Goal: Information Seeking & Learning: Learn about a topic

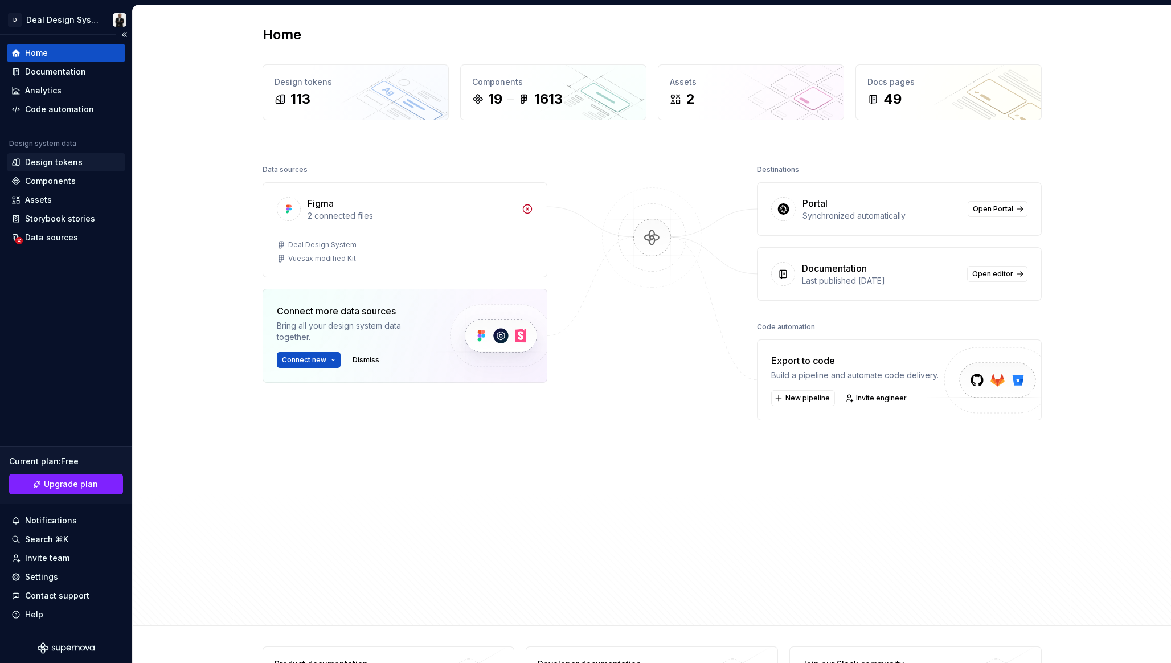
click at [79, 162] on div "Design tokens" at bounding box center [65, 162] width 109 height 11
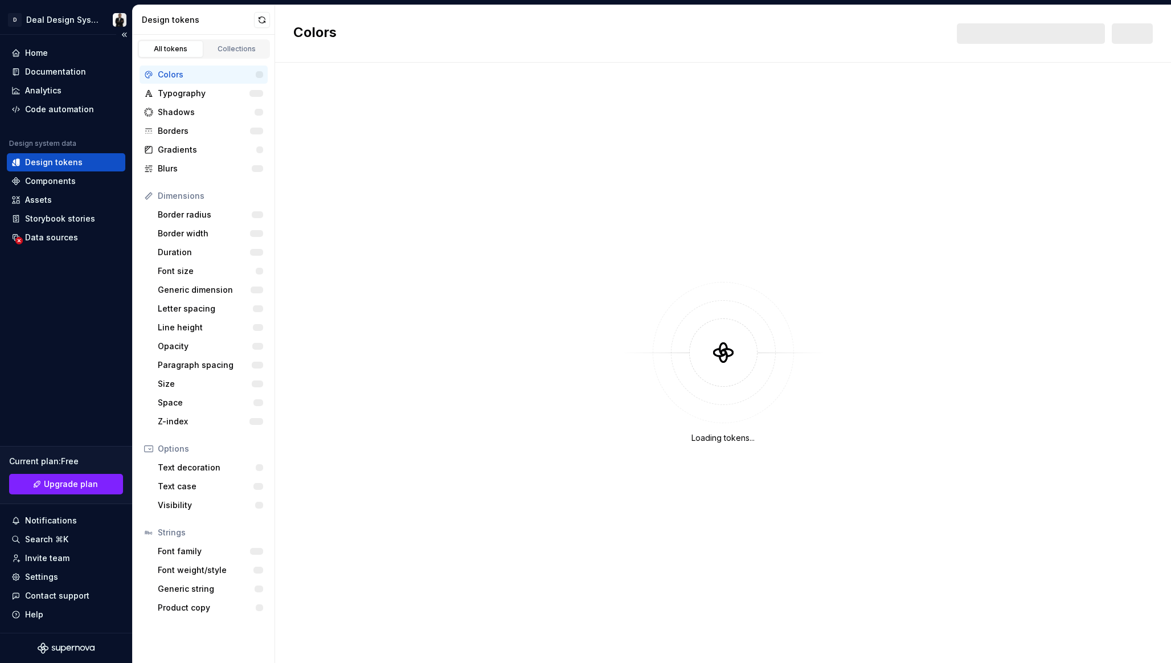
click at [79, 162] on div "Design tokens" at bounding box center [65, 162] width 109 height 11
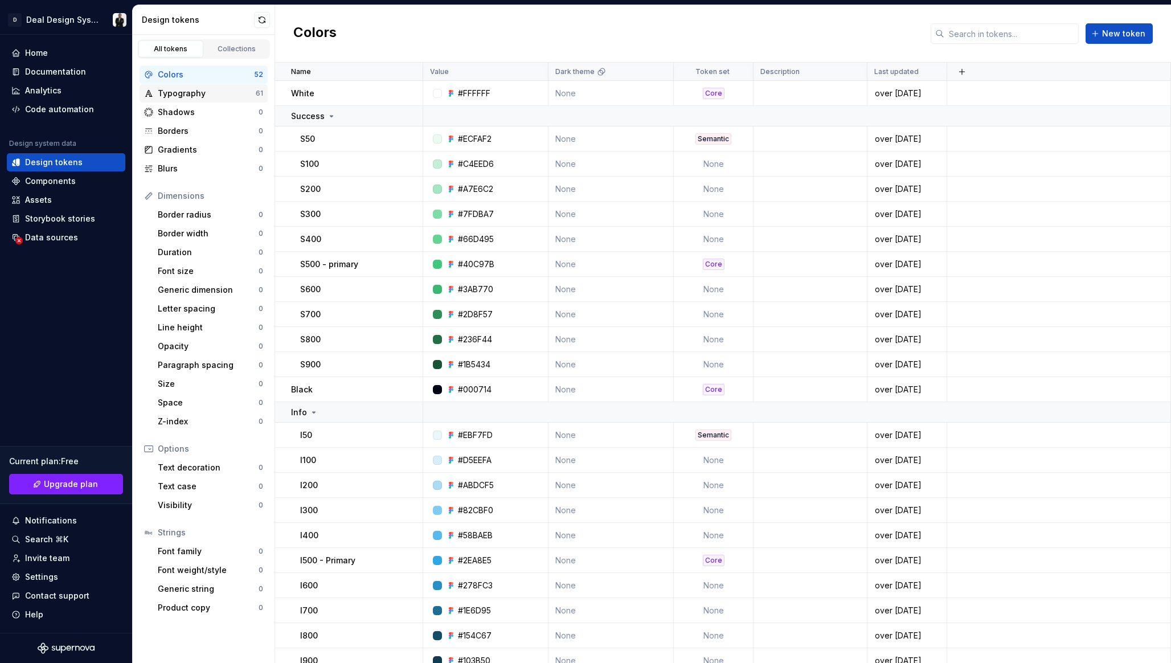
click at [222, 92] on div "Typography" at bounding box center [207, 93] width 98 height 11
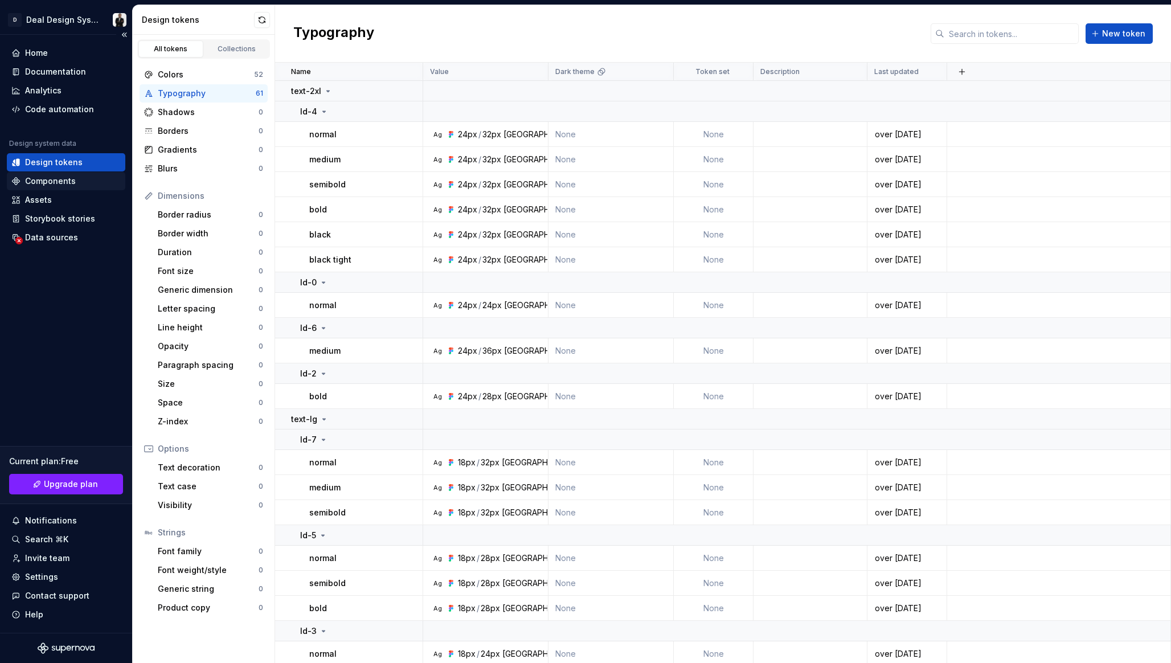
click at [91, 180] on div "Components" at bounding box center [65, 180] width 109 height 11
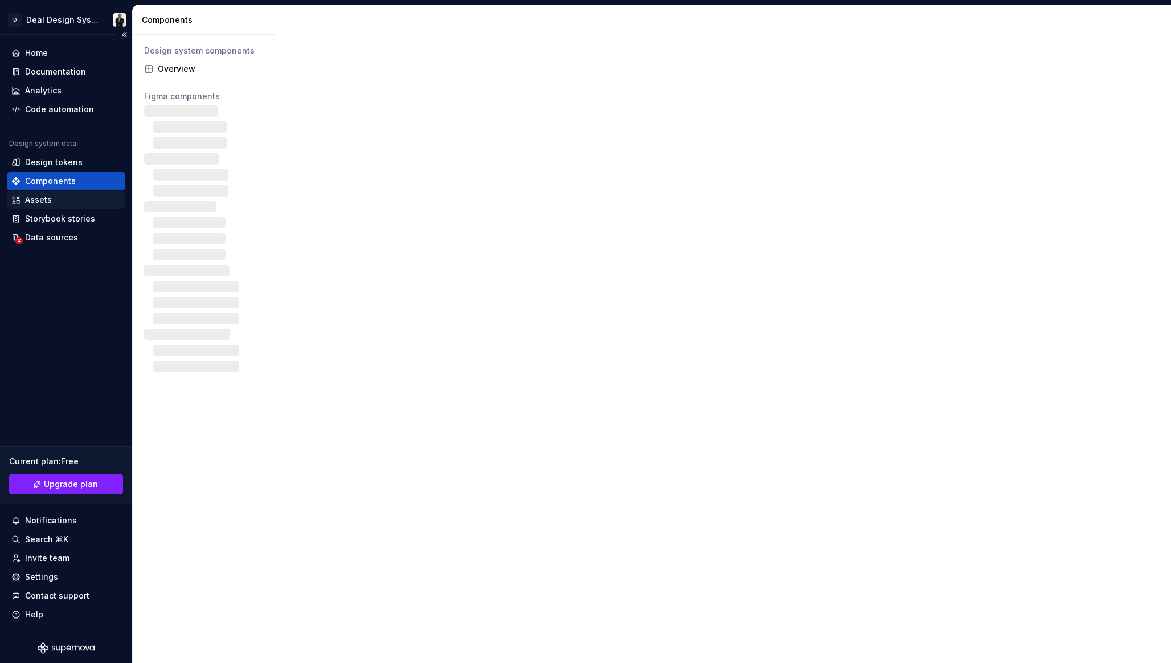
click at [81, 204] on div "Assets" at bounding box center [65, 199] width 109 height 11
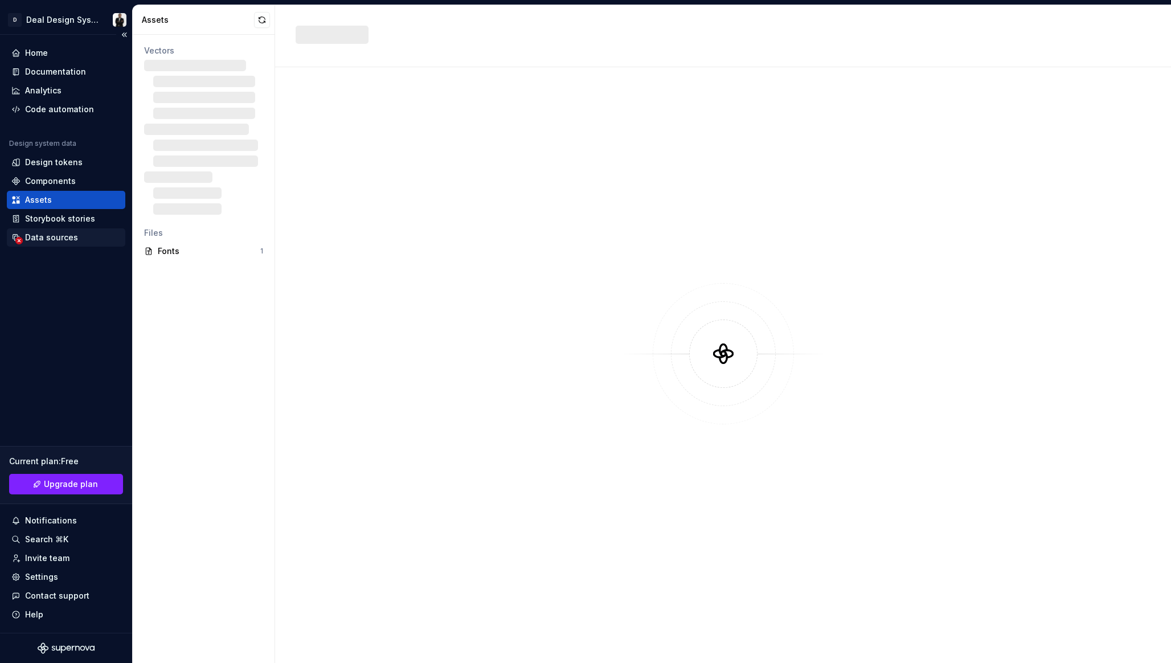
click at [79, 232] on div "Data sources" at bounding box center [65, 237] width 109 height 11
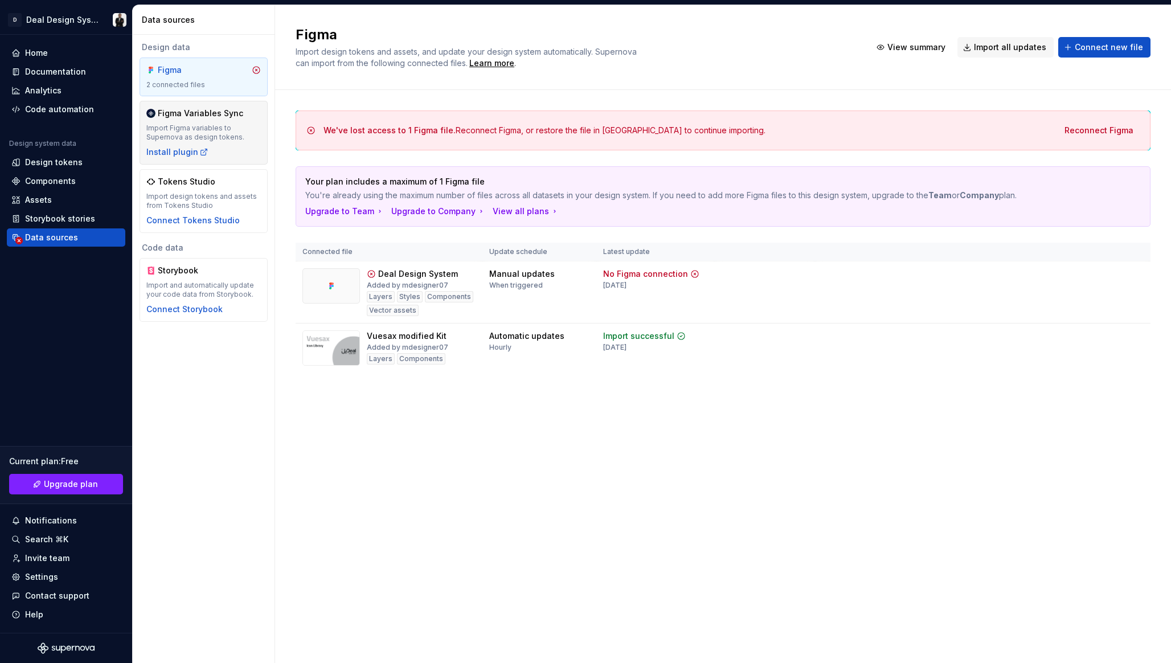
click at [169, 108] on div "Figma Variables Sync" at bounding box center [200, 113] width 85 height 11
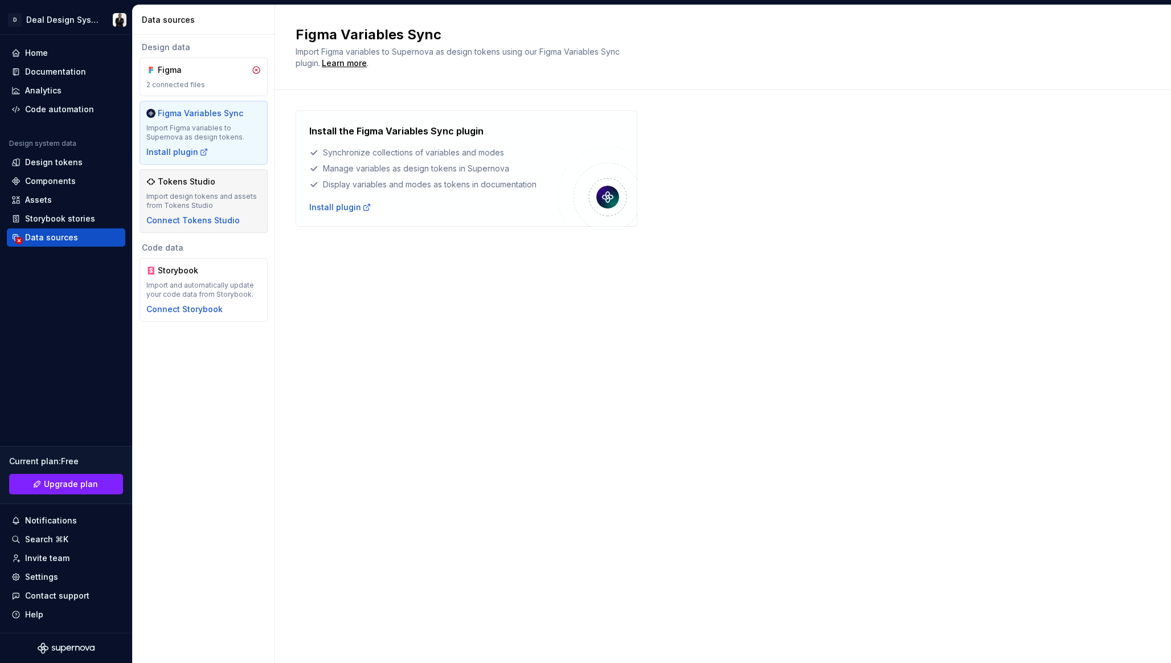
click at [181, 188] on div "Tokens Studio Import design tokens and assets from Tokens Studio Connect Tokens…" at bounding box center [203, 201] width 114 height 50
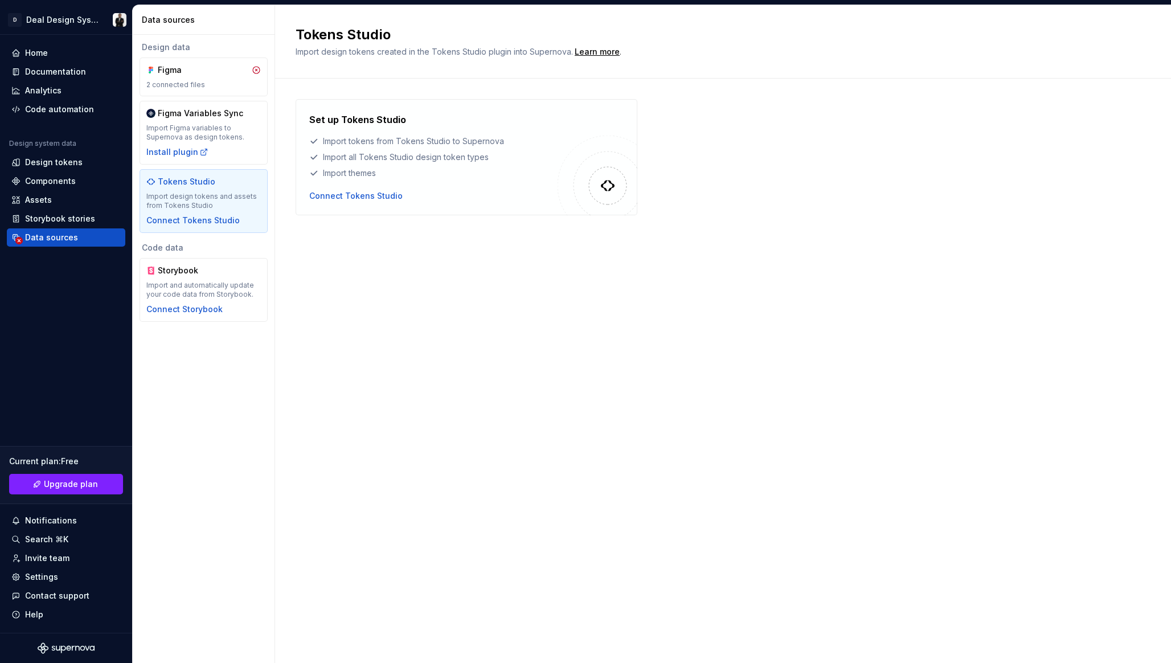
click at [165, 190] on div "Tokens Studio Import design tokens and assets from Tokens Studio Connect Tokens…" at bounding box center [203, 201] width 114 height 50
click at [63, 76] on div "Documentation" at bounding box center [55, 71] width 61 height 11
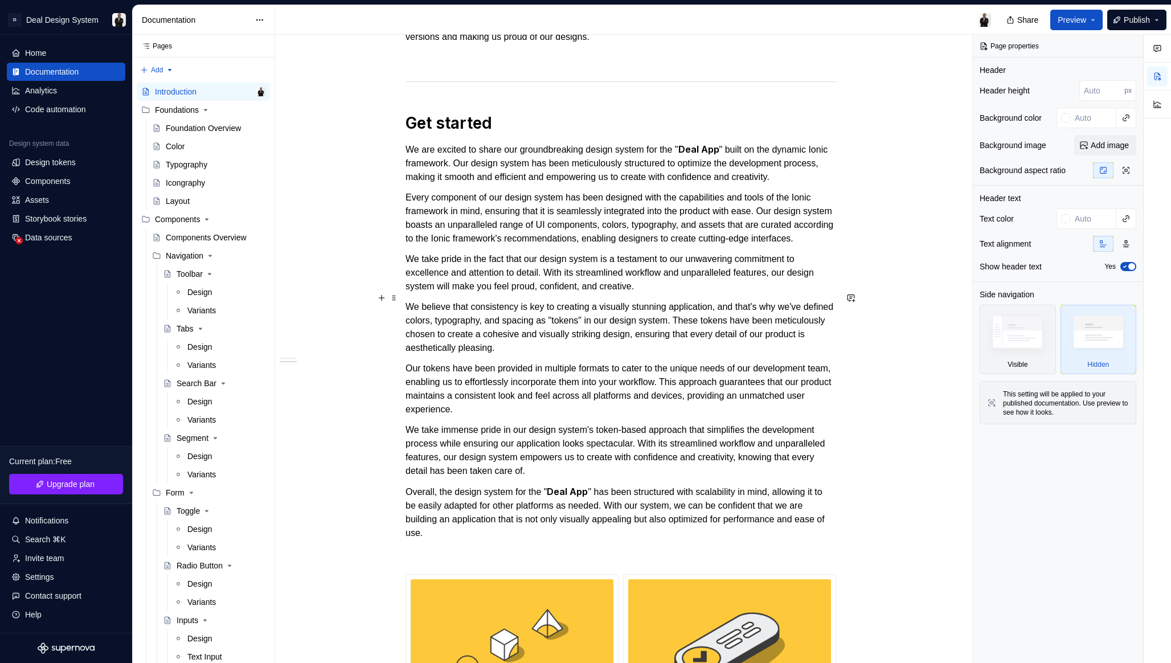
scroll to position [903, 0]
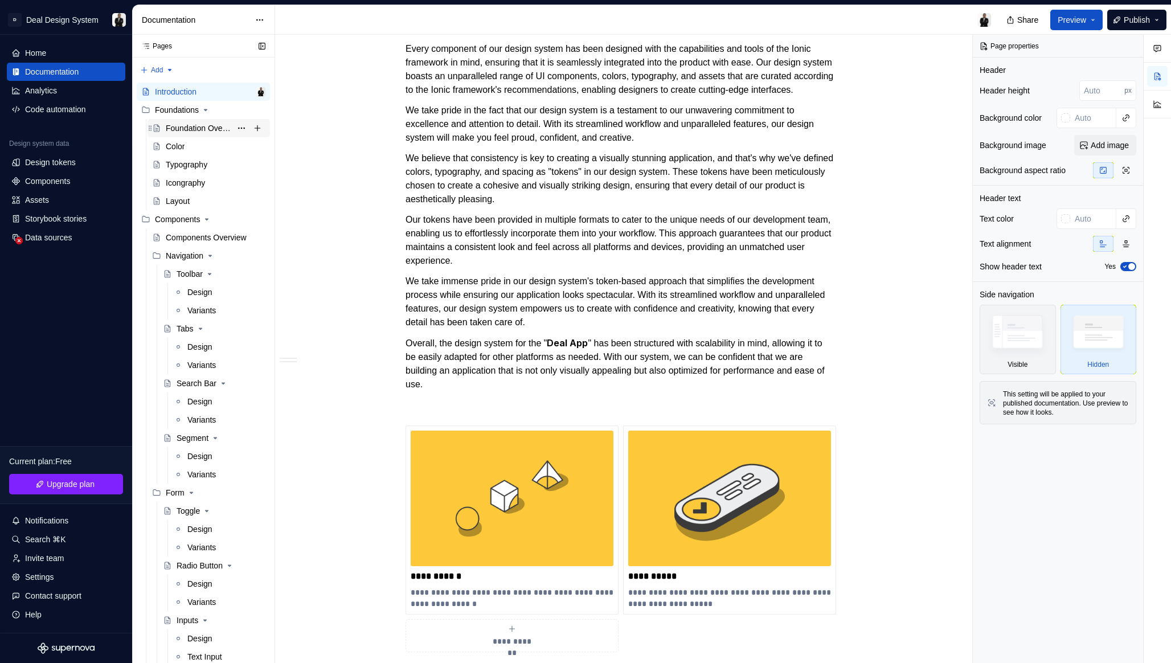
click at [195, 130] on div "Foundation Overview" at bounding box center [198, 127] width 65 height 11
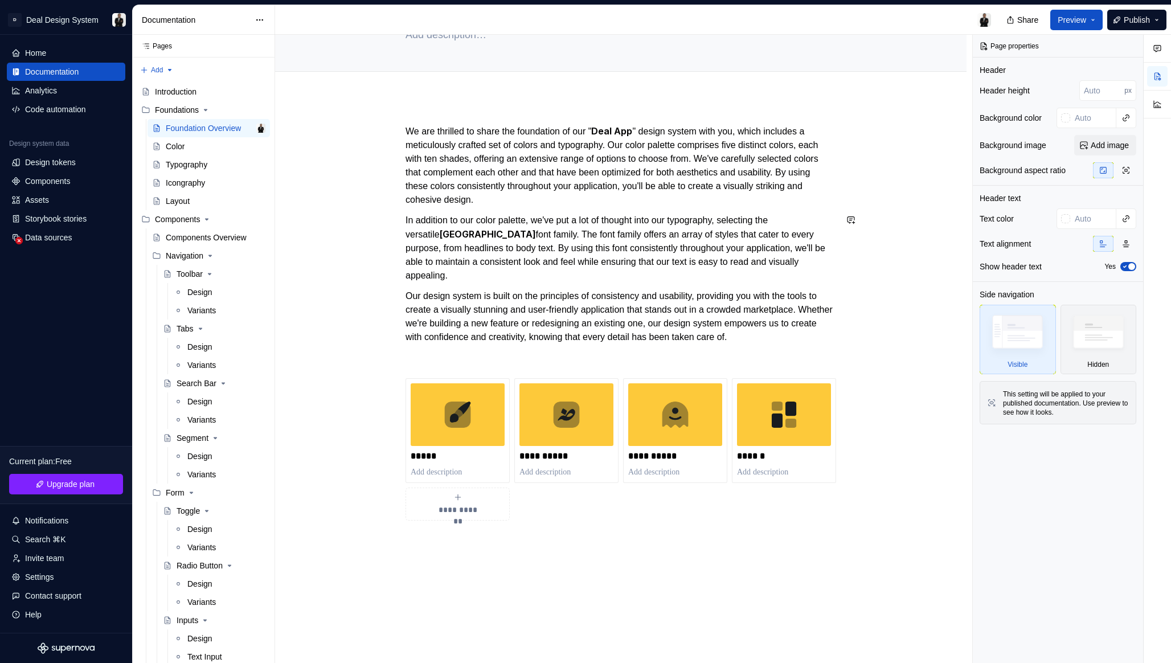
scroll to position [101, 0]
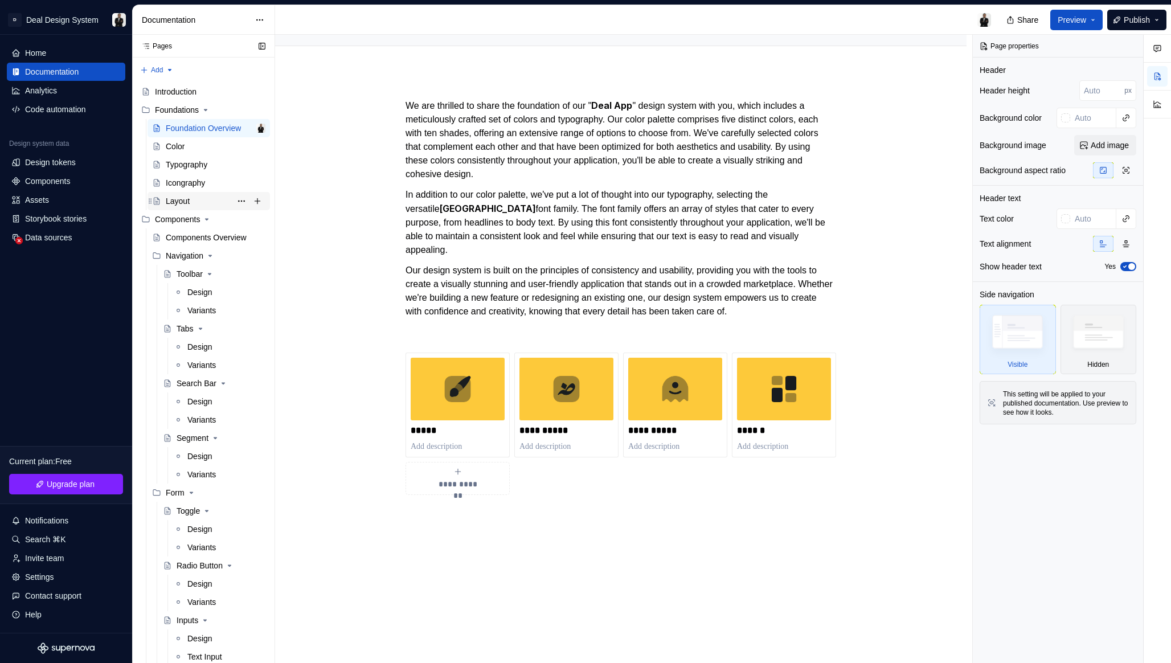
click at [186, 196] on div "Layout" at bounding box center [178, 200] width 24 height 11
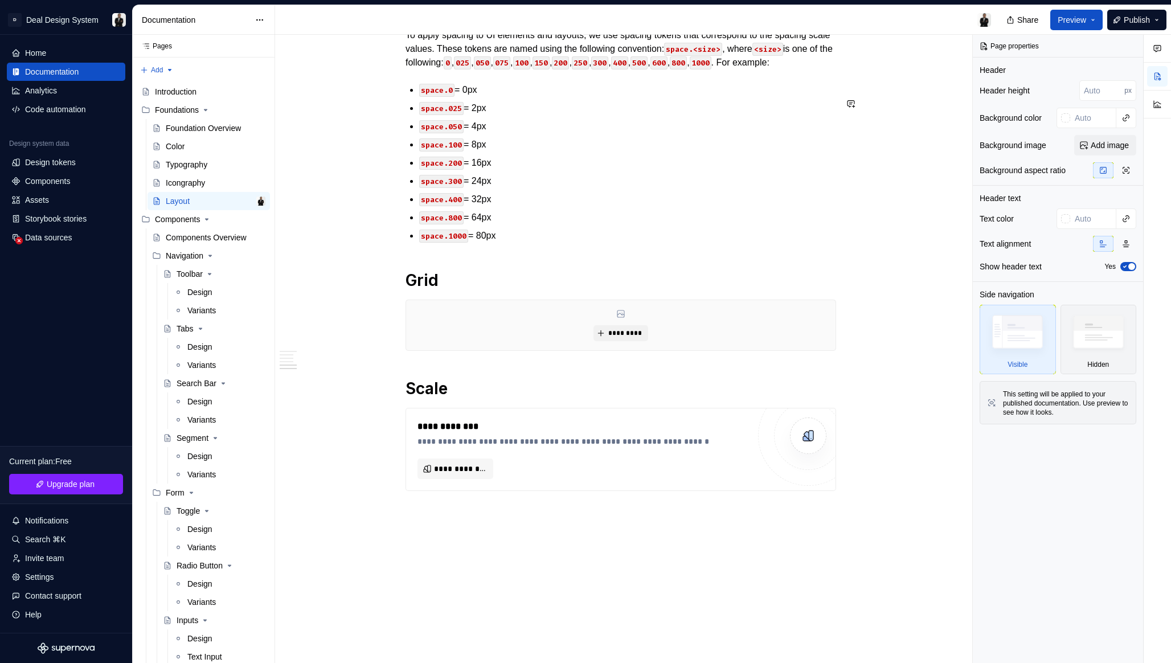
scroll to position [600, 0]
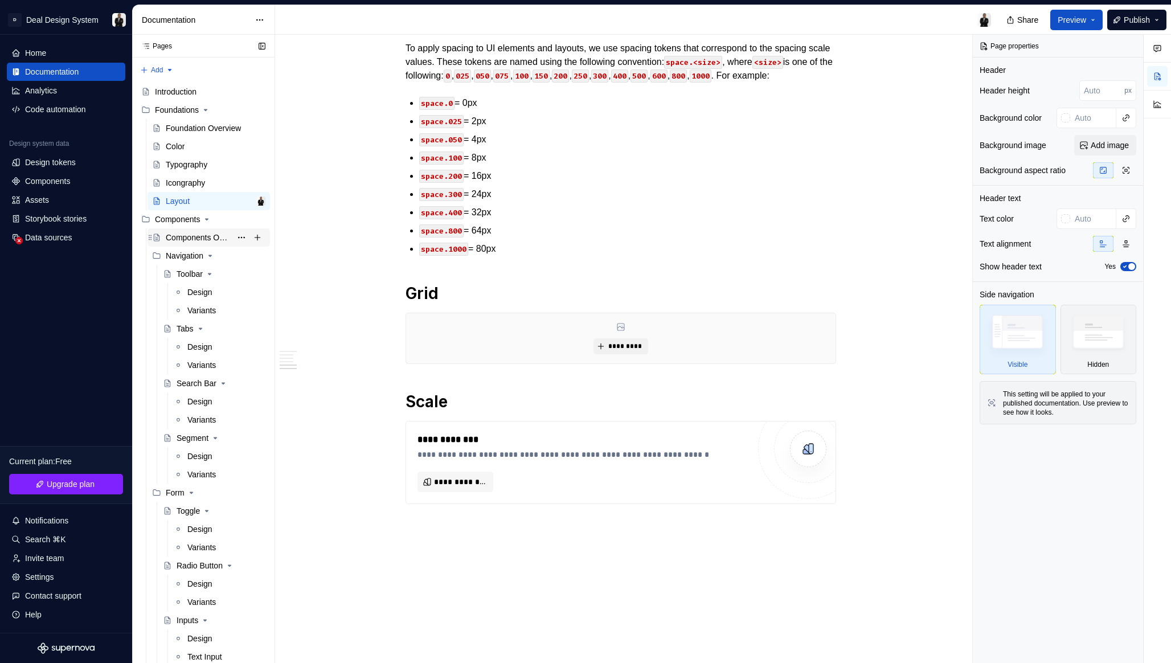
click at [195, 236] on div "Components Overview" at bounding box center [198, 237] width 65 height 11
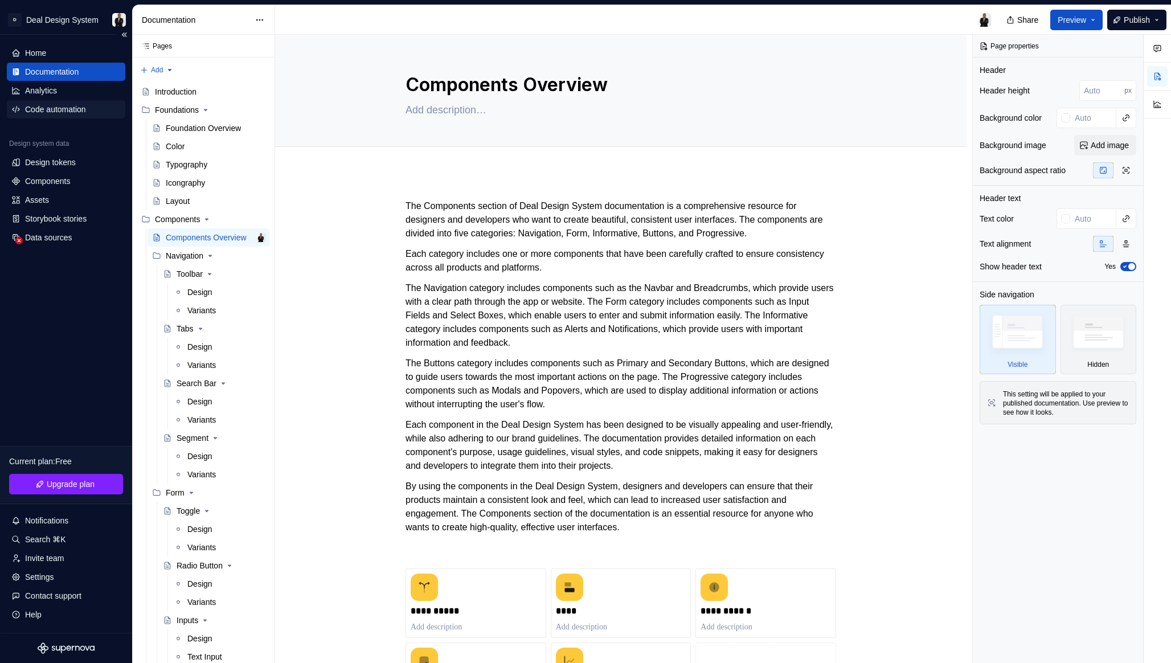
click at [67, 109] on div "Code automation" at bounding box center [55, 109] width 61 height 11
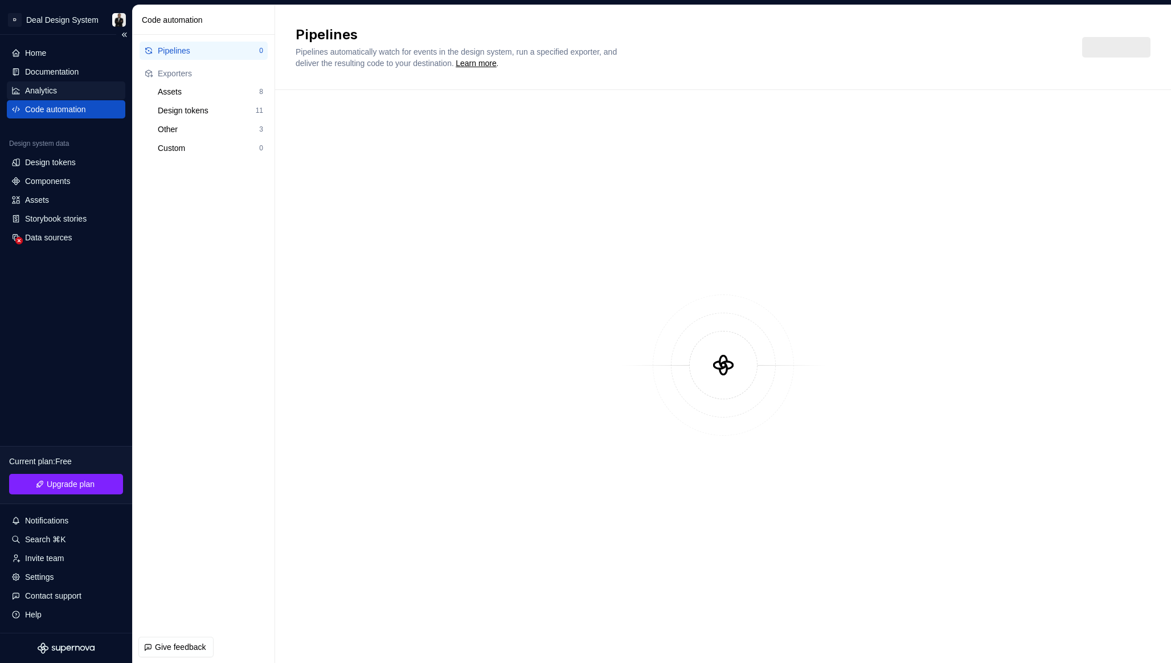
click at [50, 86] on div "Analytics" at bounding box center [41, 90] width 32 height 11
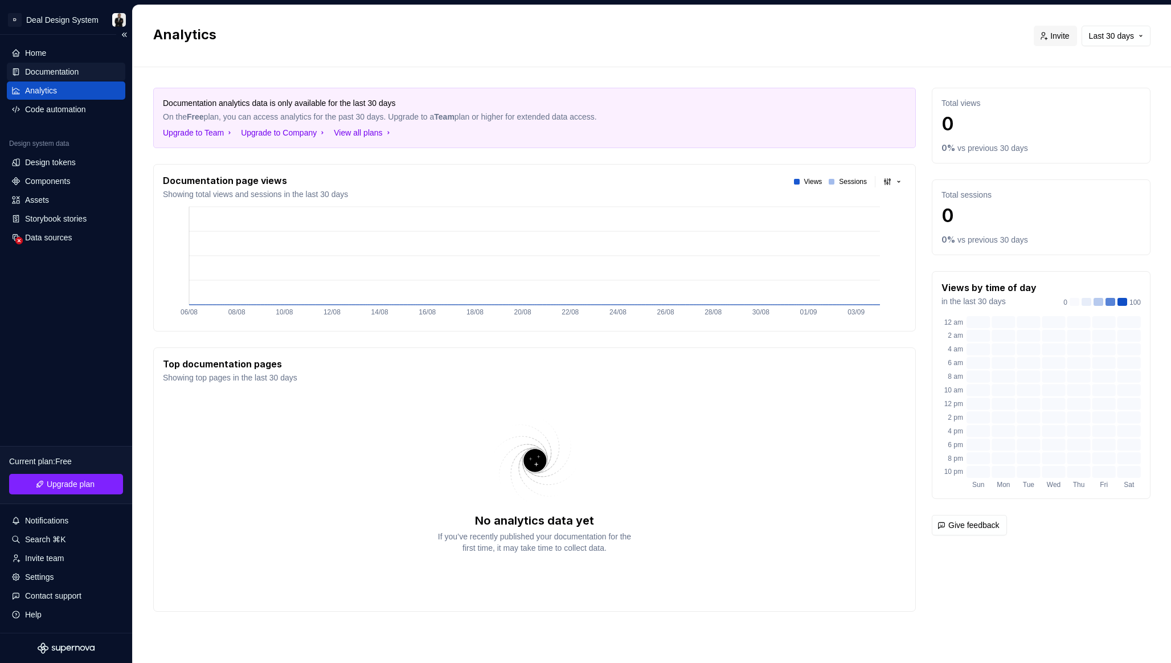
click at [49, 72] on div "Documentation" at bounding box center [52, 71] width 54 height 11
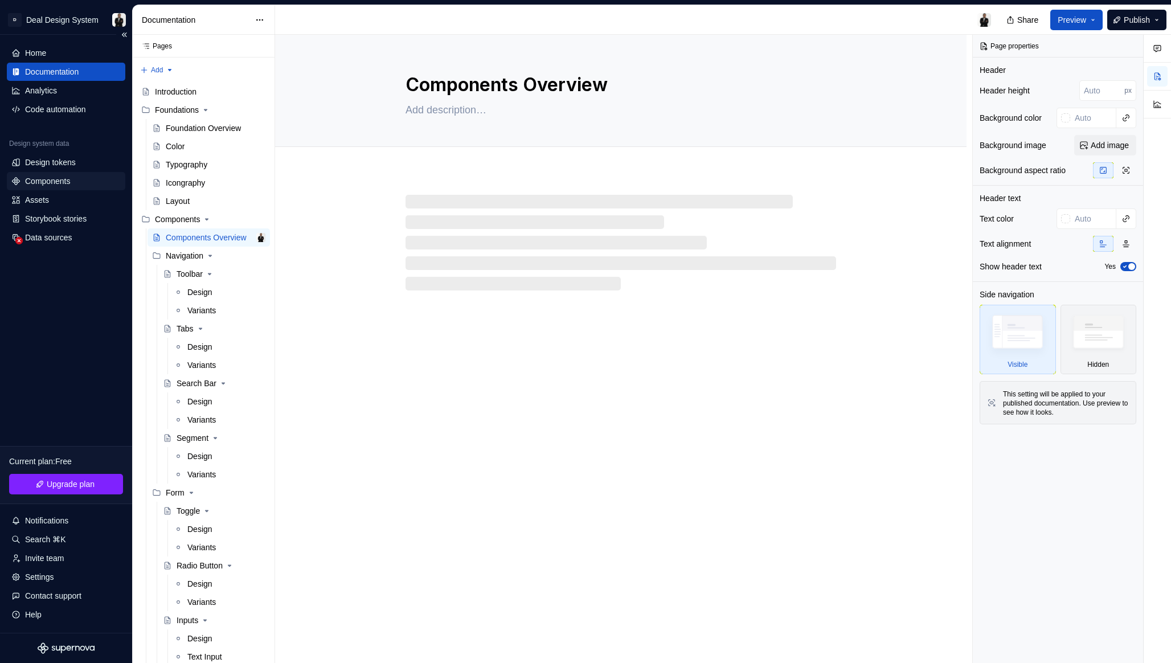
click at [39, 189] on div "Components" at bounding box center [66, 181] width 118 height 18
type textarea "*"
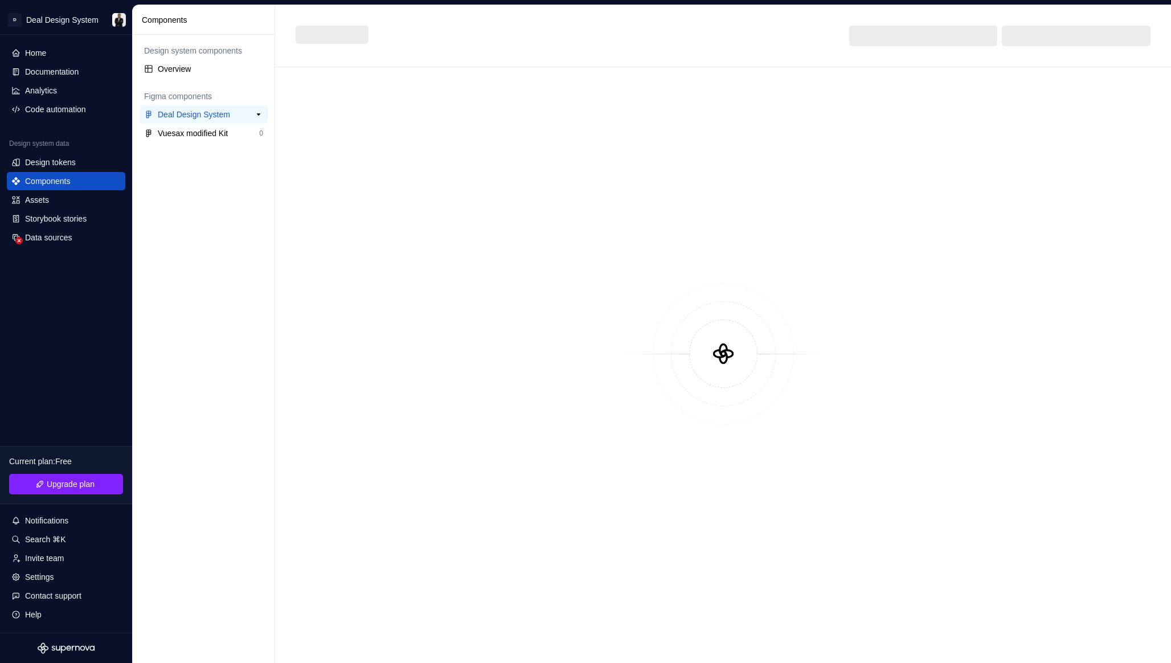
click at [191, 113] on div "Deal Design System" at bounding box center [194, 114] width 72 height 11
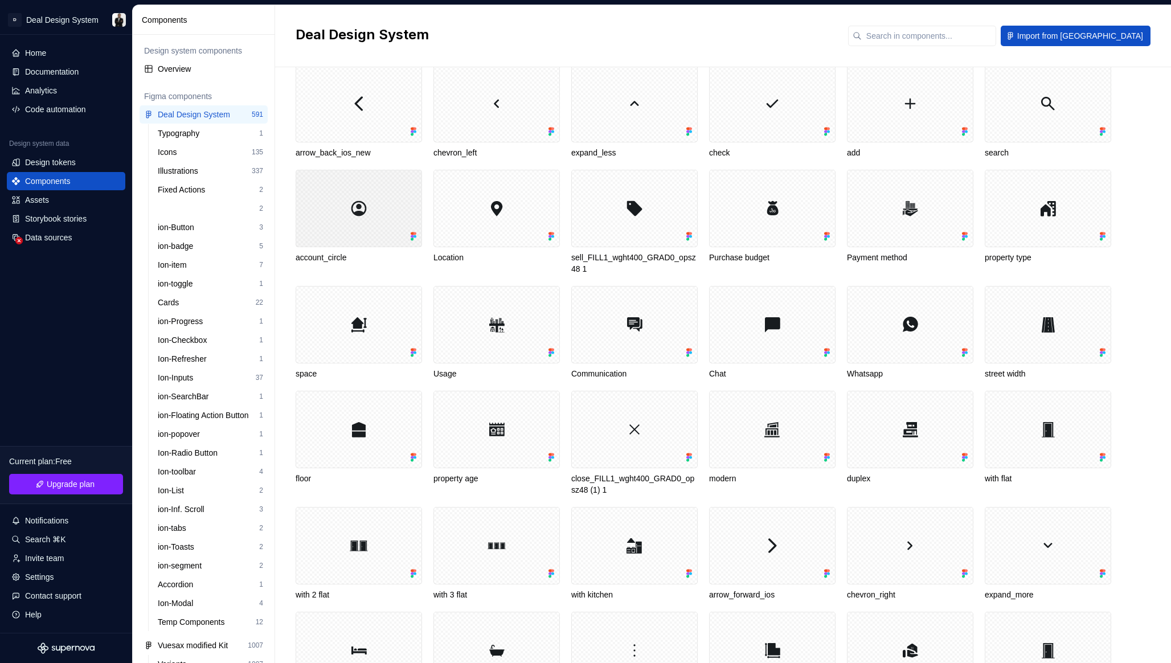
scroll to position [197, 0]
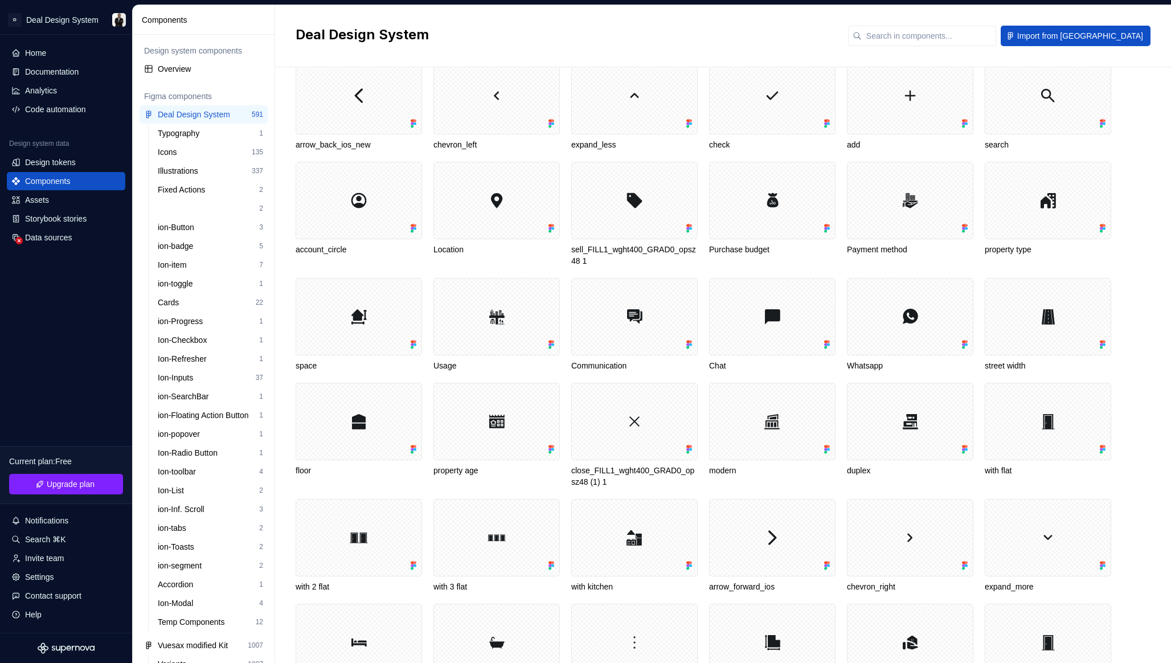
click at [268, 160] on div "Design system components Overview Figma components Deal Design System 591 Typog…" at bounding box center [204, 349] width 142 height 628
click at [194, 227] on div "ion-Button" at bounding box center [178, 227] width 41 height 11
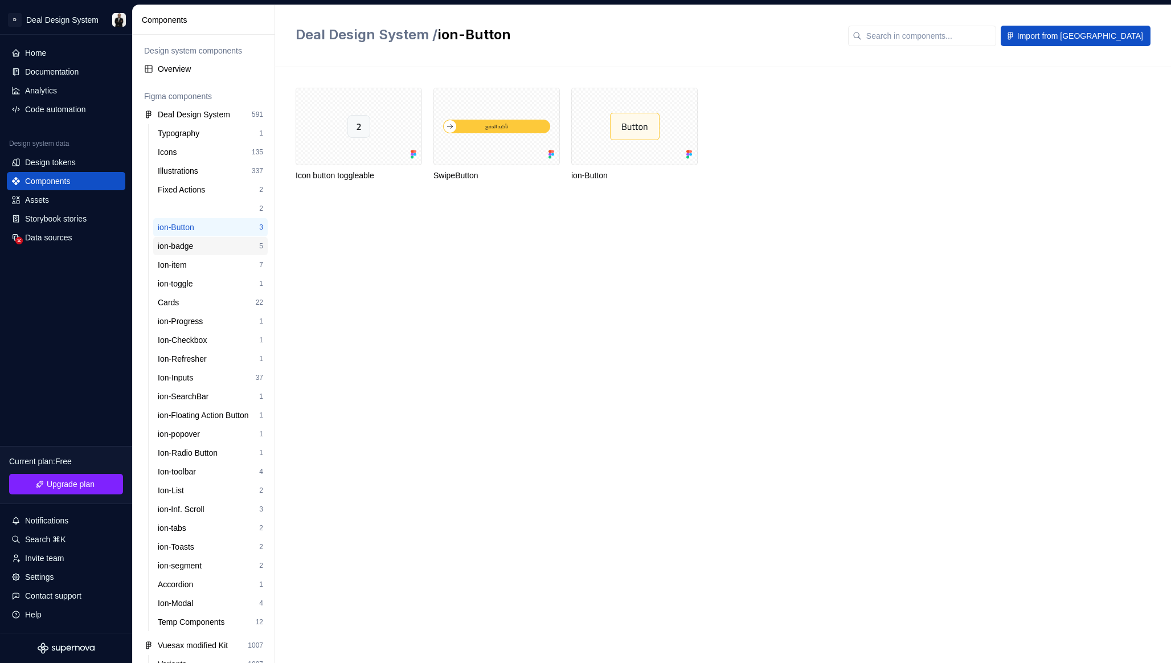
click at [187, 245] on div "ion-badge" at bounding box center [178, 245] width 40 height 11
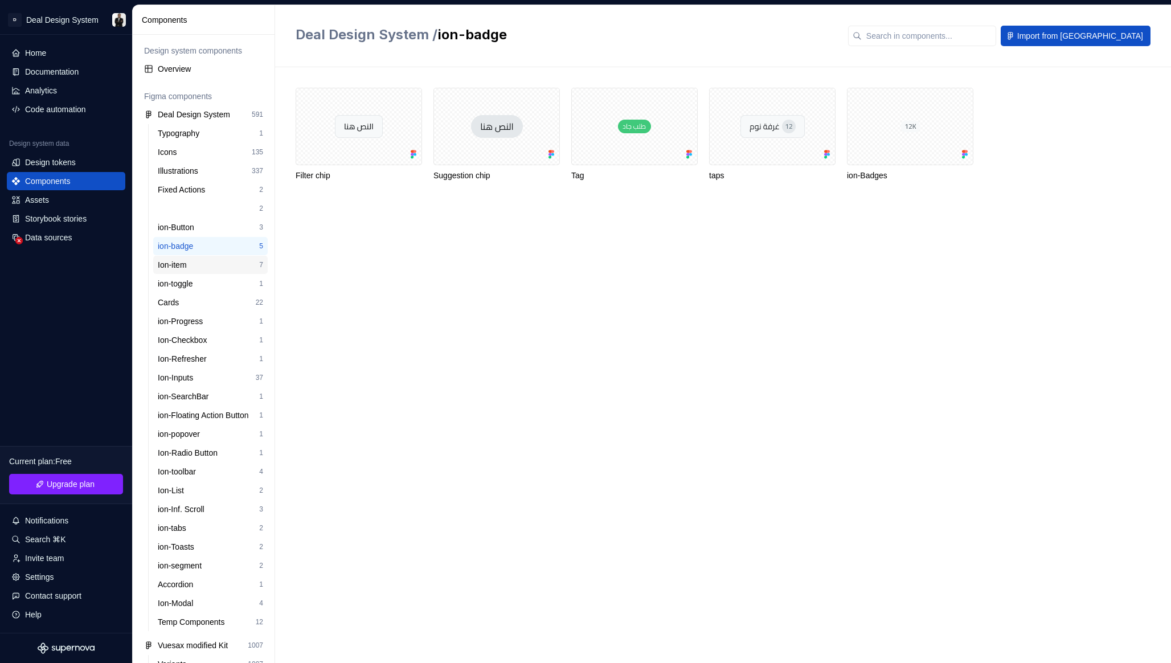
click at [215, 272] on div "Ion-item 7" at bounding box center [210, 265] width 114 height 18
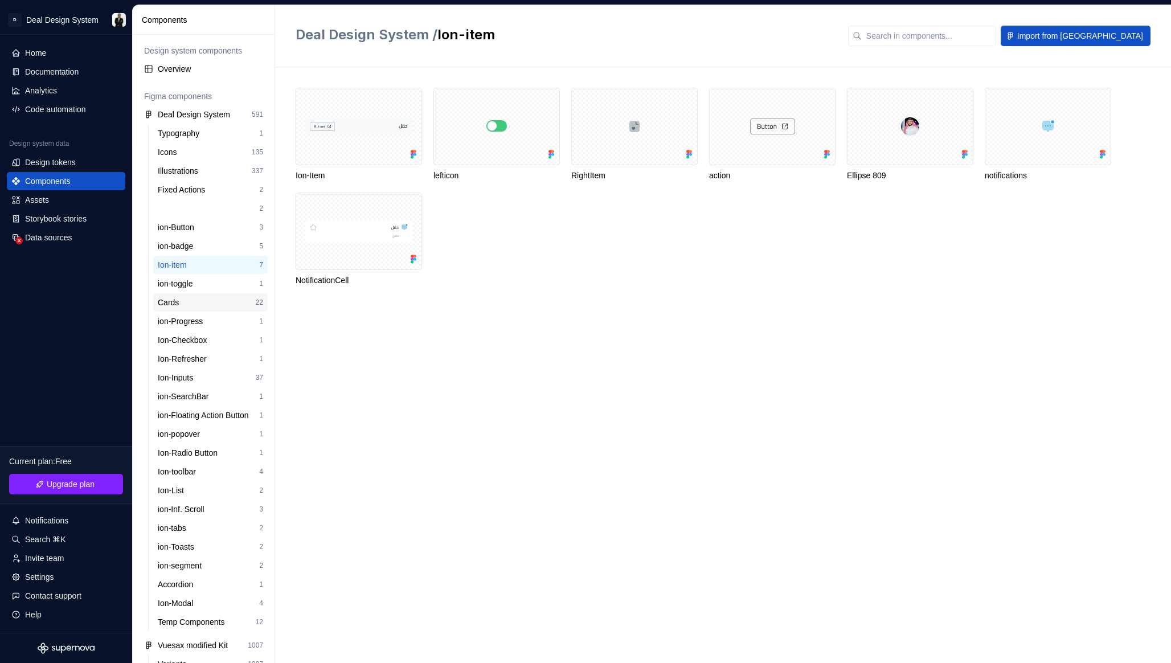
click at [216, 297] on div "Cards" at bounding box center [207, 302] width 98 height 11
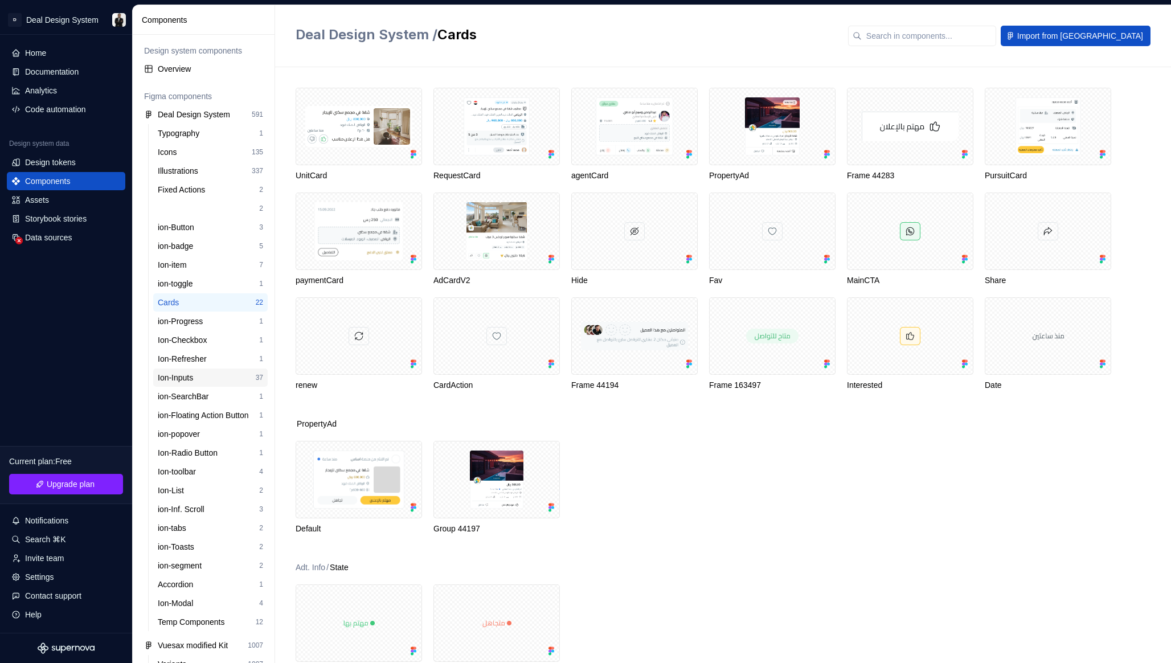
scroll to position [22, 0]
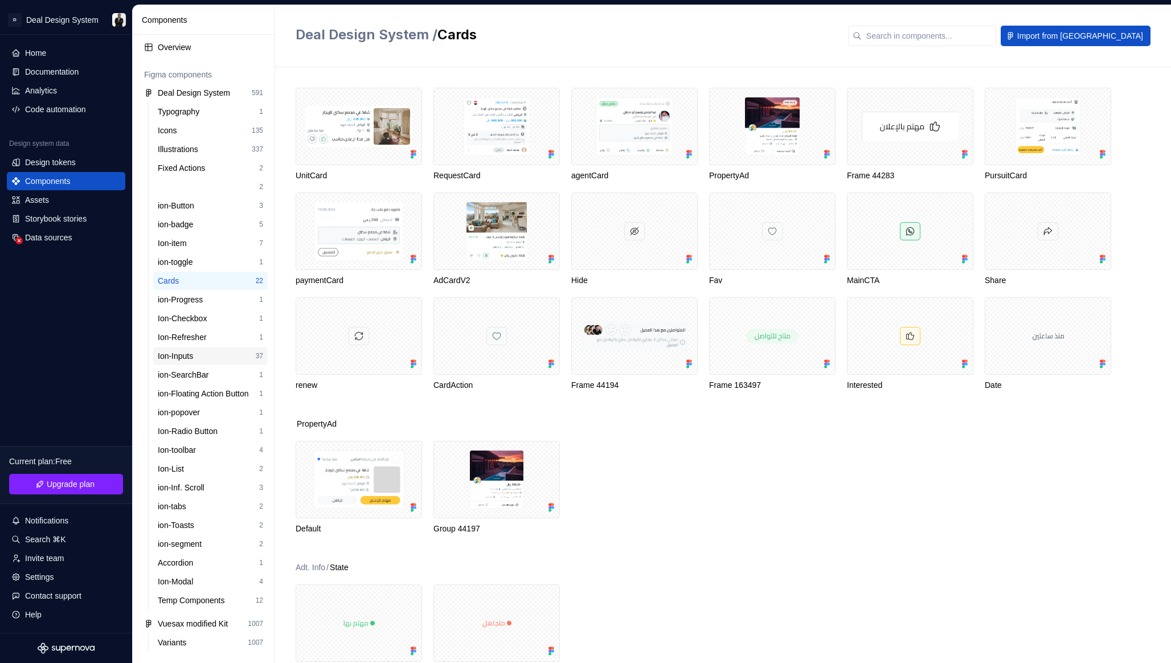
click at [190, 357] on div "Ion-Inputs" at bounding box center [178, 355] width 40 height 11
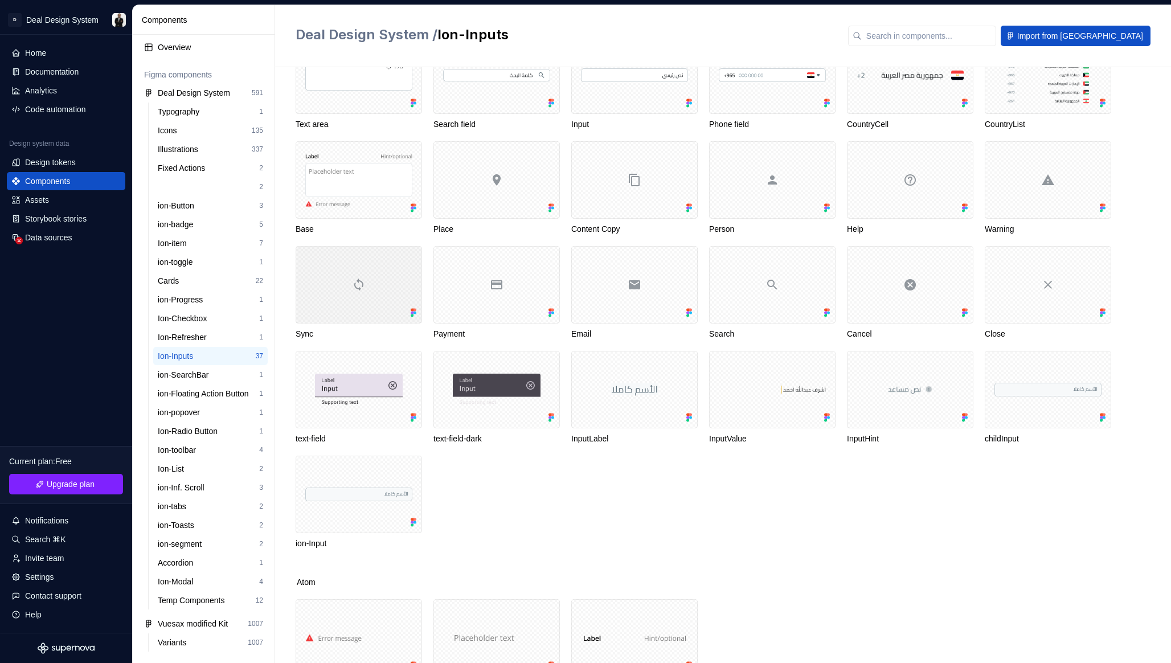
scroll to position [68, 0]
